Goal: Check status: Check status

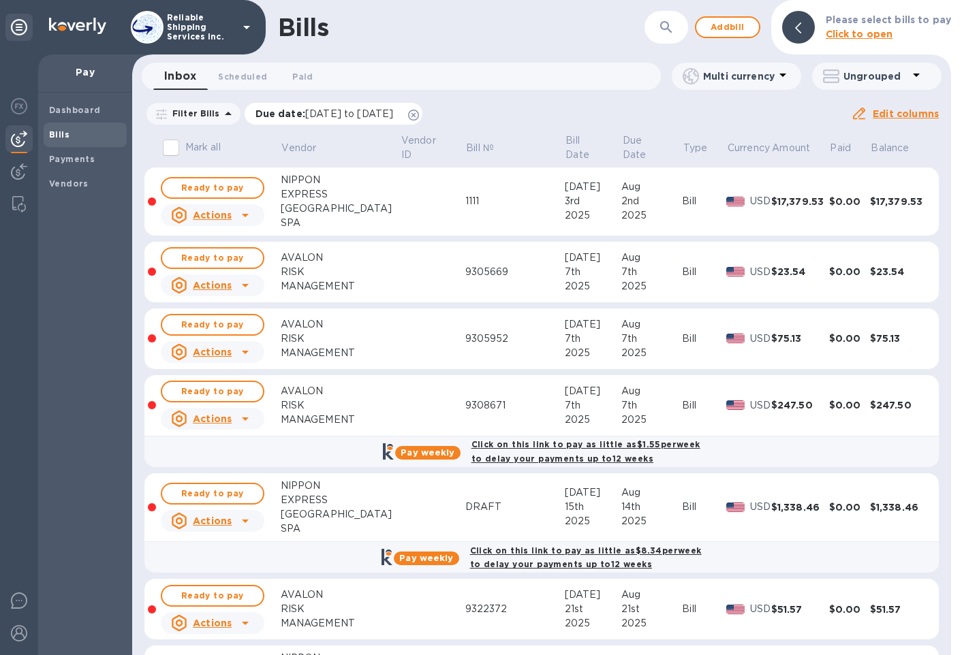
click at [419, 114] on icon at bounding box center [413, 115] width 11 height 11
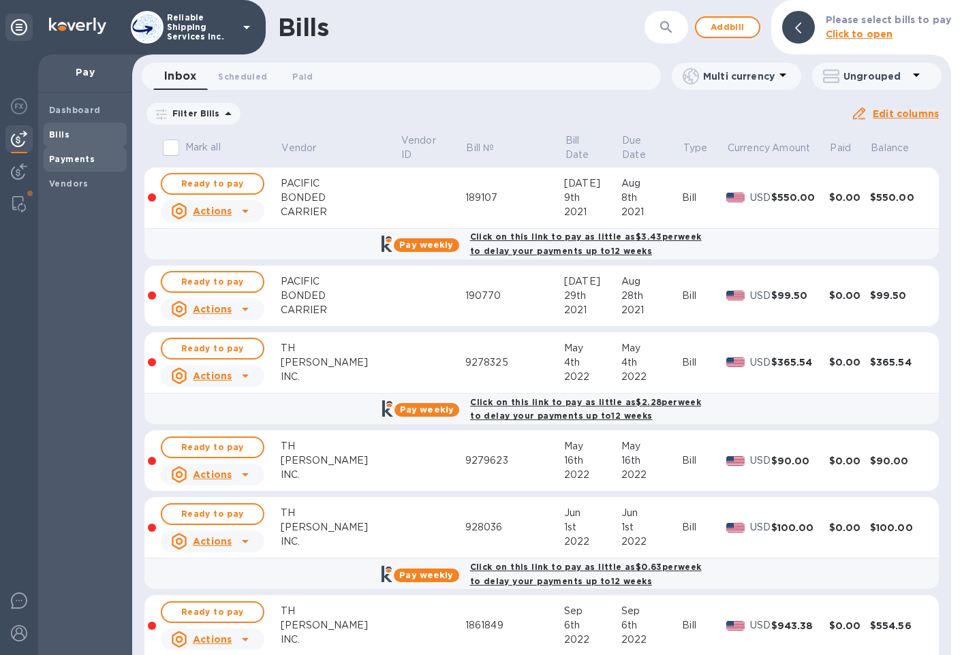
click at [75, 153] on span "Payments" at bounding box center [72, 160] width 46 height 14
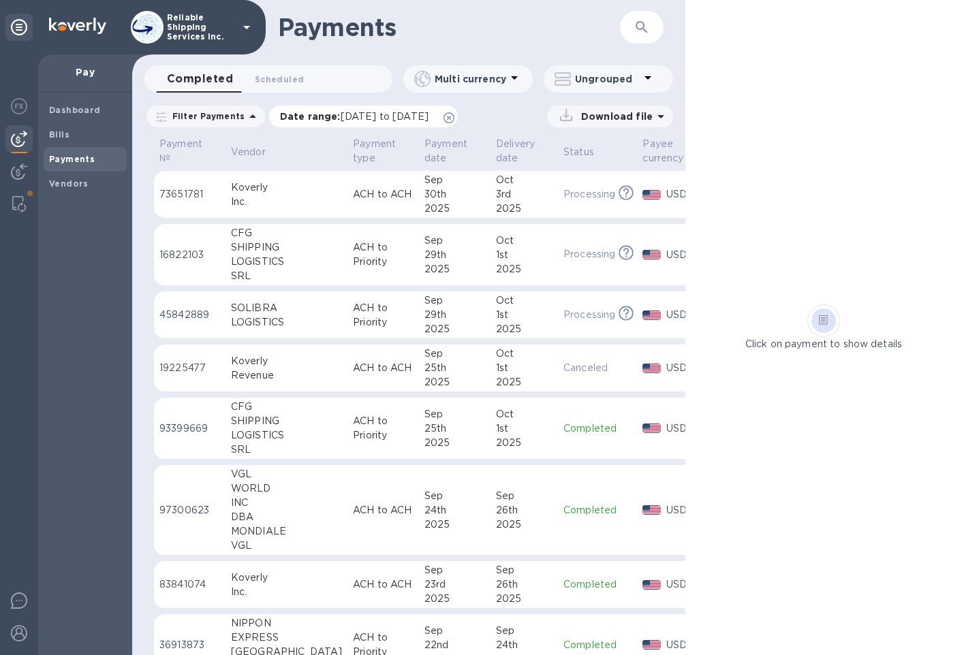
click at [454, 117] on icon at bounding box center [449, 117] width 11 height 11
